Goal: Find specific page/section: Find specific page/section

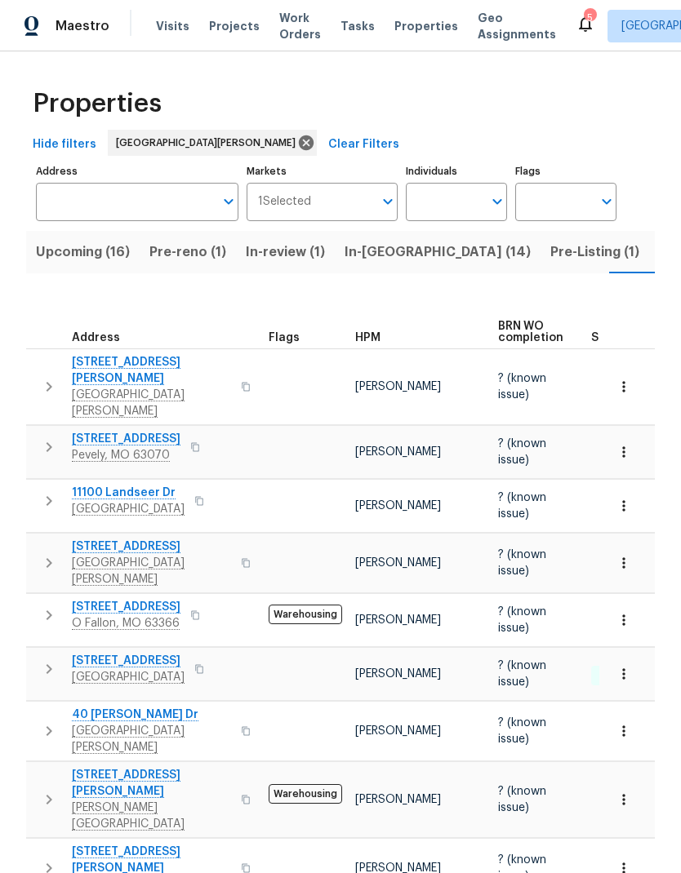
scroll to position [0, 40]
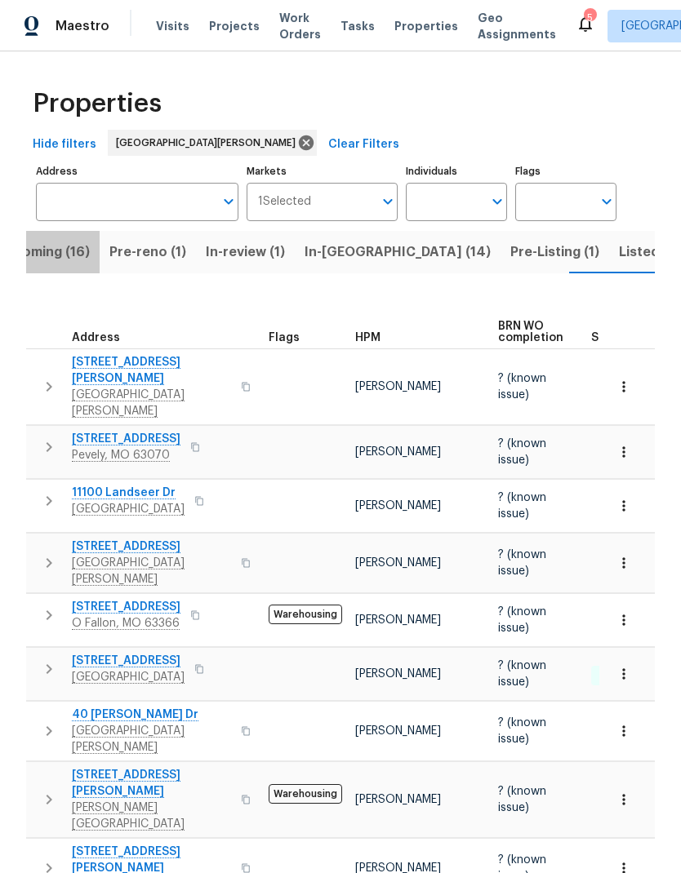
click at [52, 241] on span "Upcoming (16)" at bounding box center [43, 252] width 94 height 23
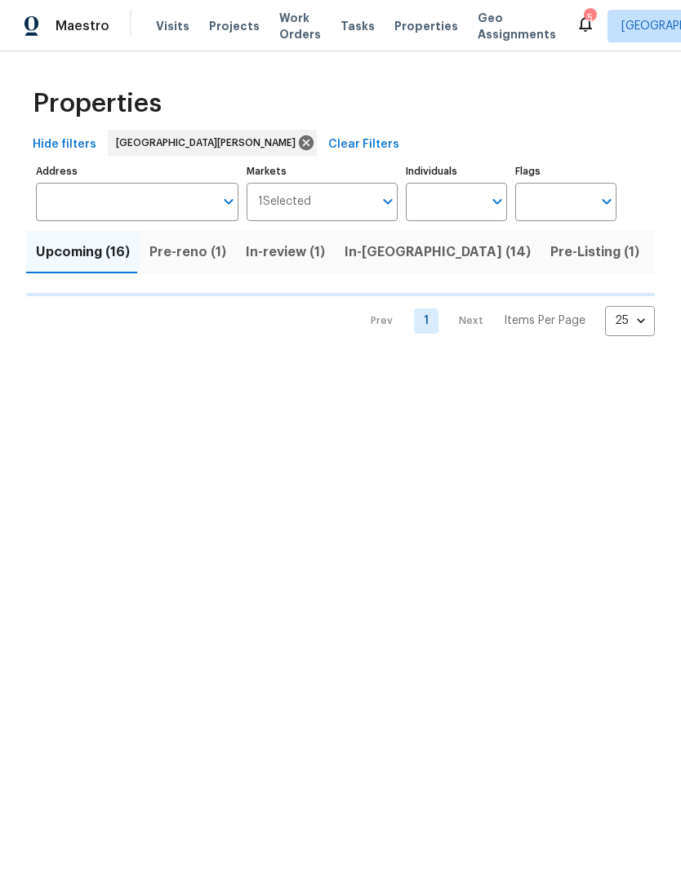
click at [168, 29] on span "Visits" at bounding box center [172, 26] width 33 height 16
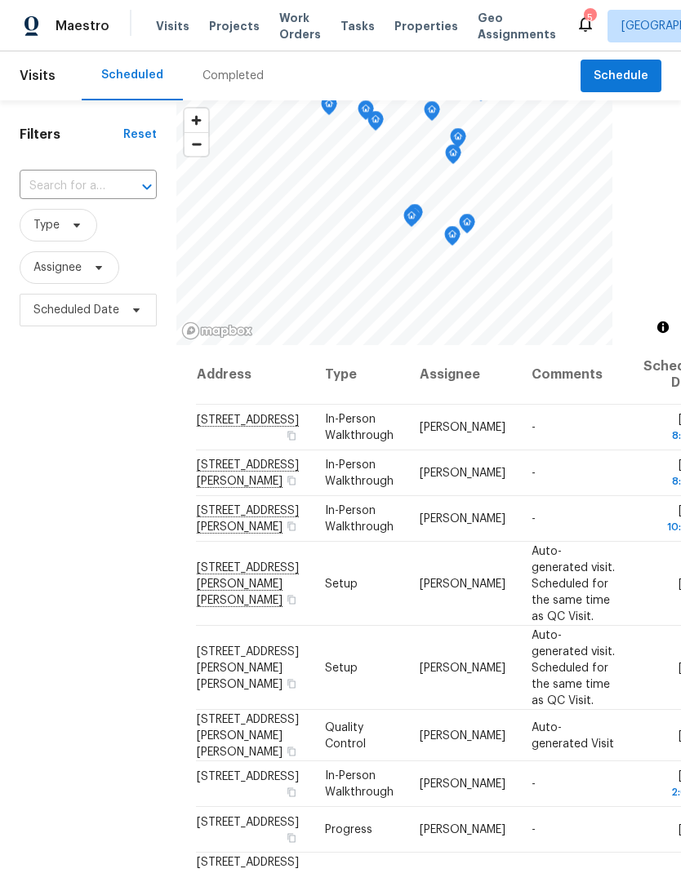
scroll to position [20, 0]
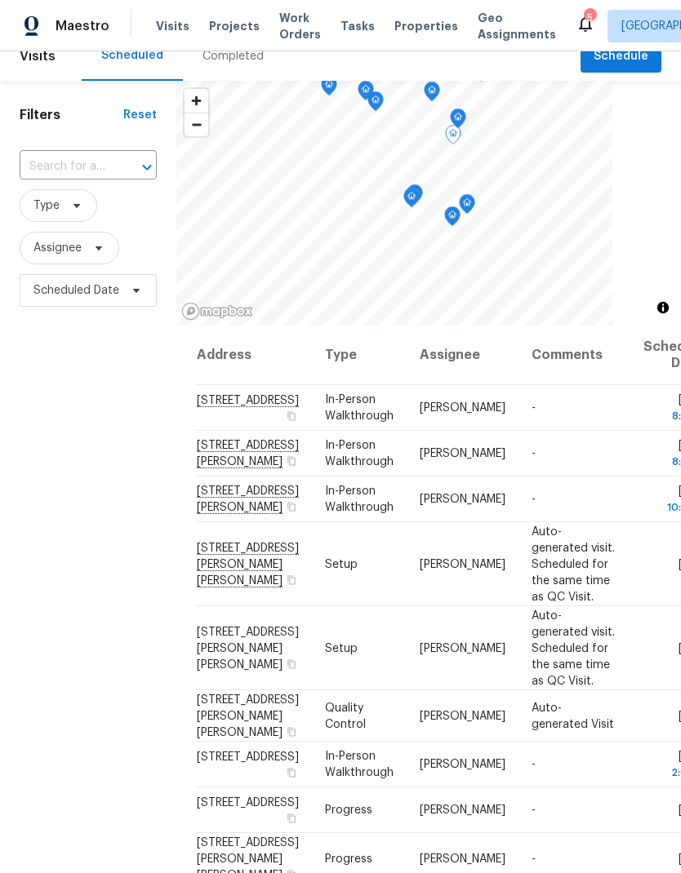
click at [217, 468] on span "[STREET_ADDRESS][PERSON_NAME]" at bounding box center [248, 454] width 102 height 29
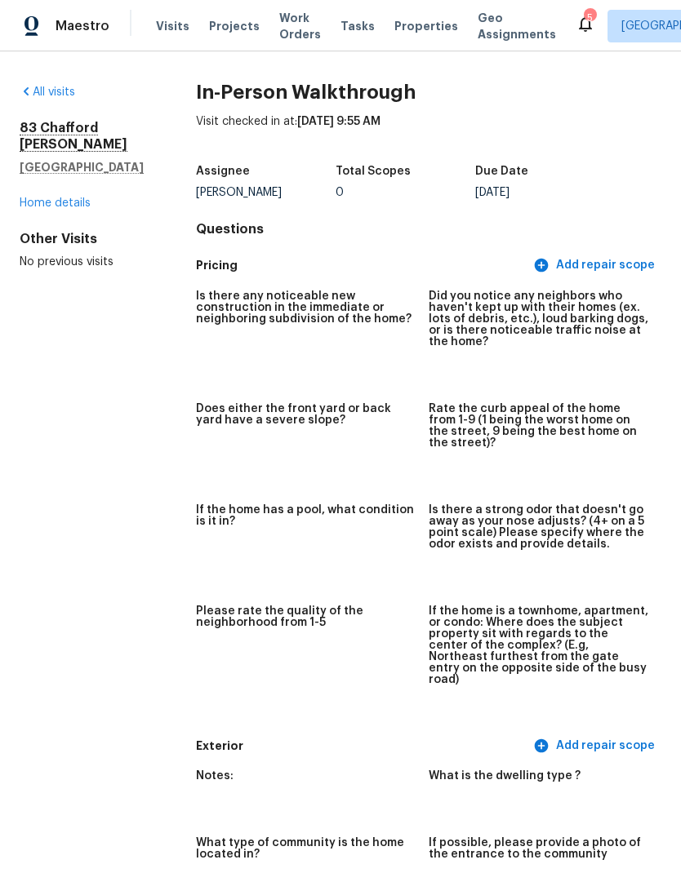
click at [50, 209] on link "Home details" at bounding box center [55, 202] width 71 height 11
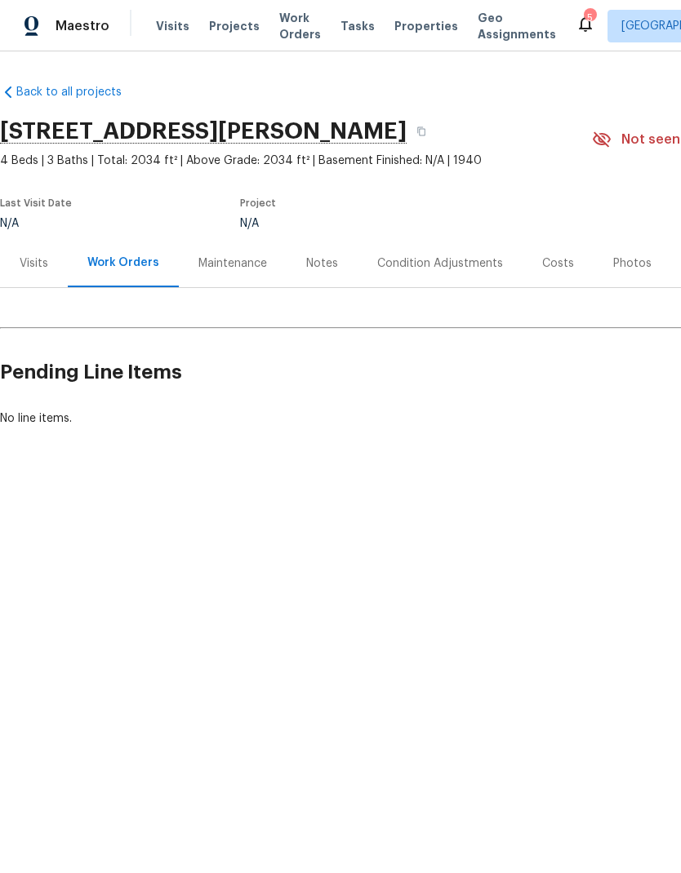
click at [31, 268] on div "Visits" at bounding box center [34, 263] width 29 height 16
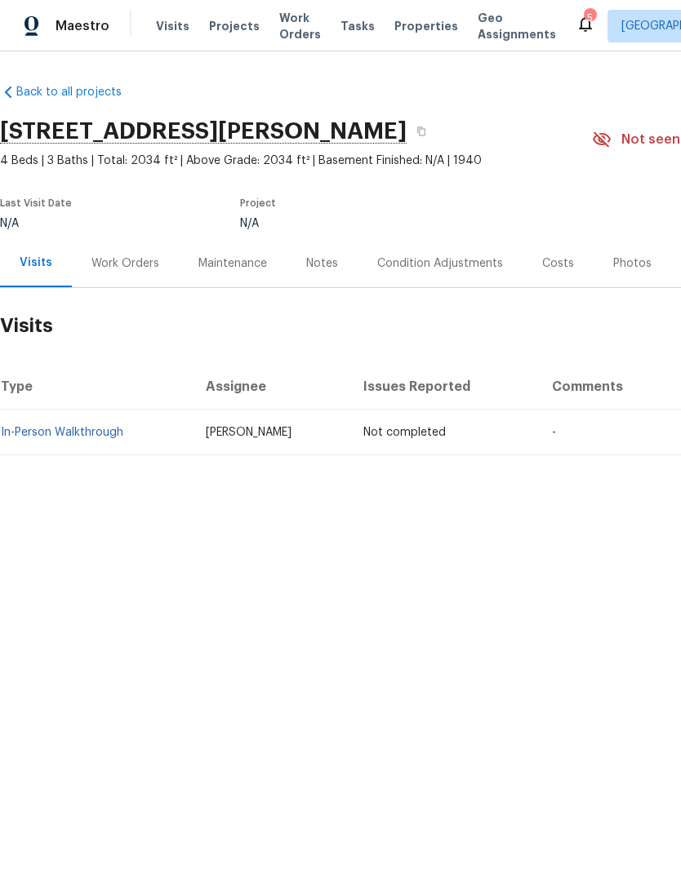
click at [171, 30] on span "Visits" at bounding box center [172, 26] width 33 height 16
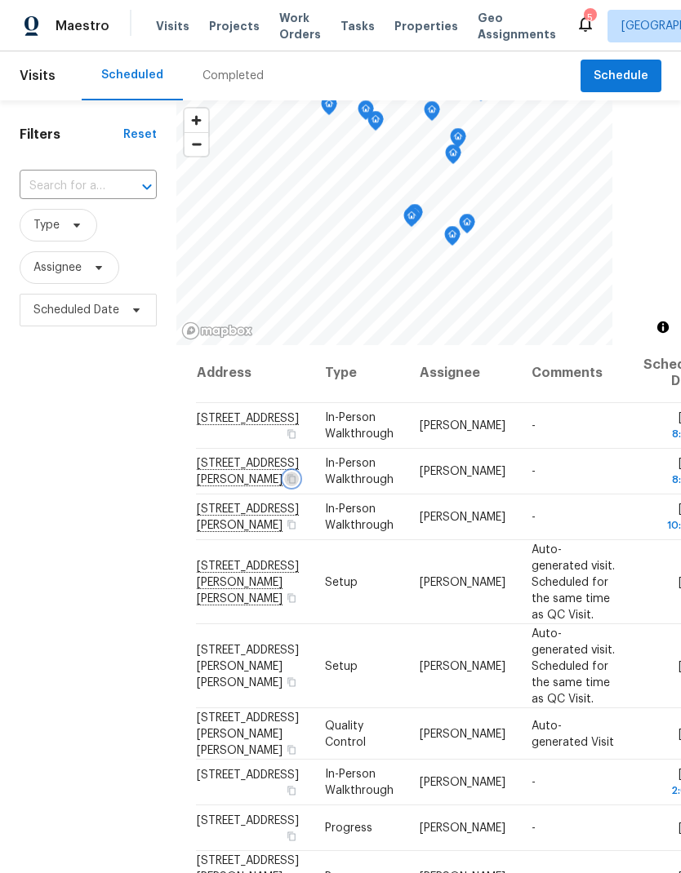
click at [284, 486] on button "button" at bounding box center [291, 479] width 15 height 15
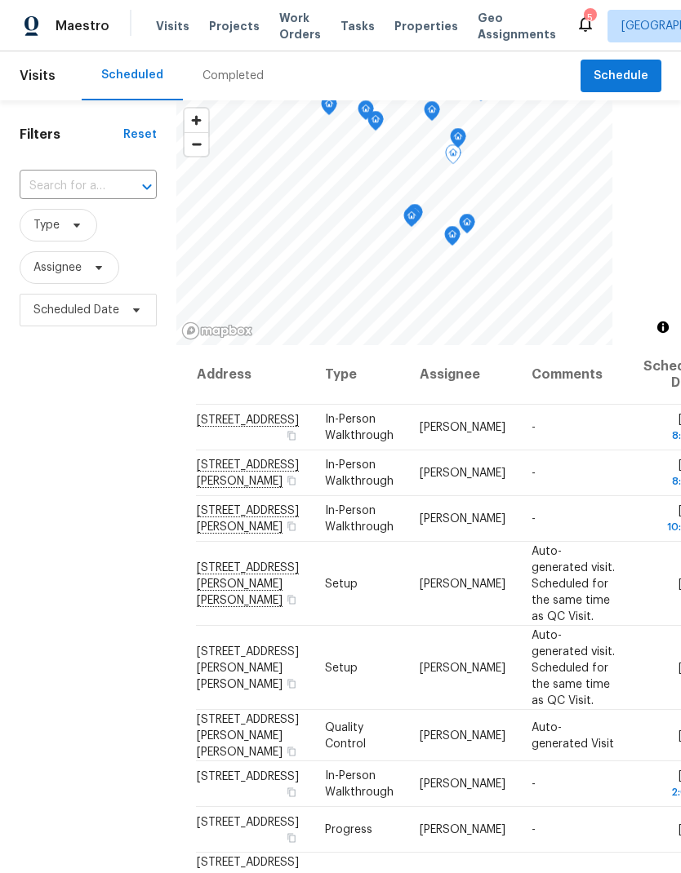
click at [401, 24] on span "Properties" at bounding box center [426, 26] width 64 height 16
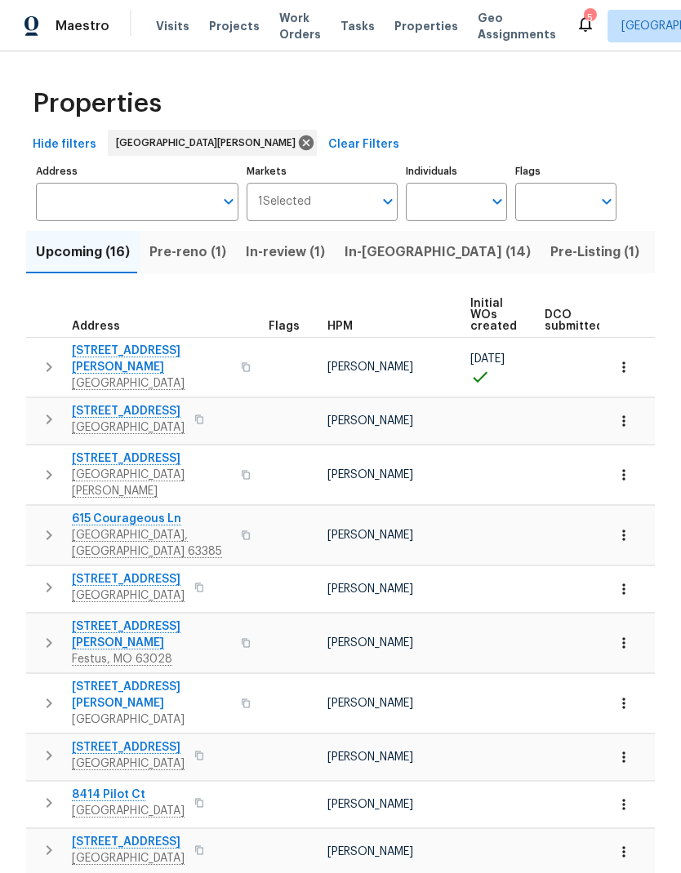
click at [625, 359] on icon "button" at bounding box center [623, 367] width 16 height 16
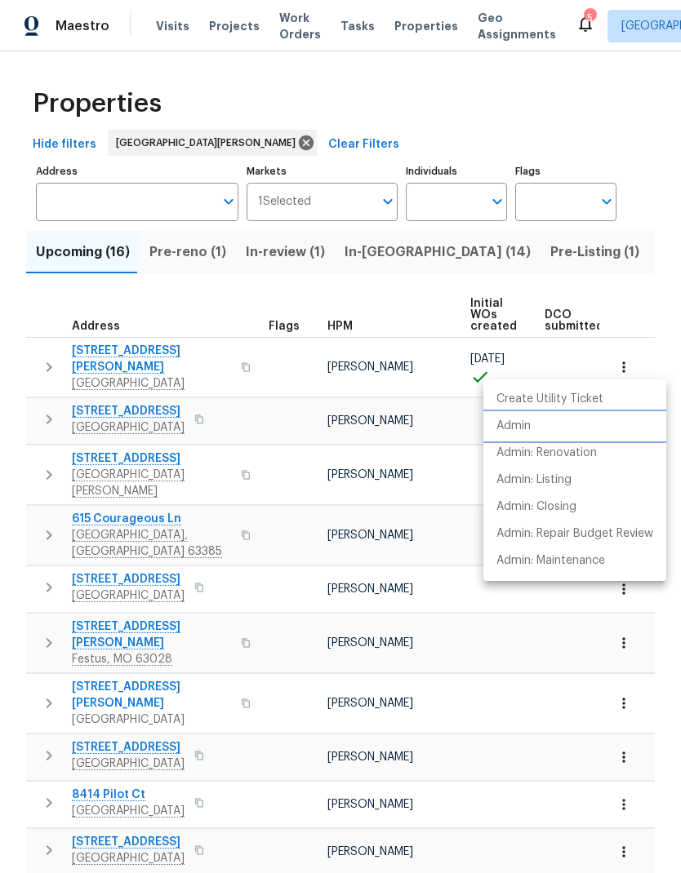
click at [583, 429] on li "Admin" at bounding box center [574, 426] width 183 height 27
click at [548, 424] on li "Admin" at bounding box center [574, 426] width 183 height 27
